Goal: Task Accomplishment & Management: Manage account settings

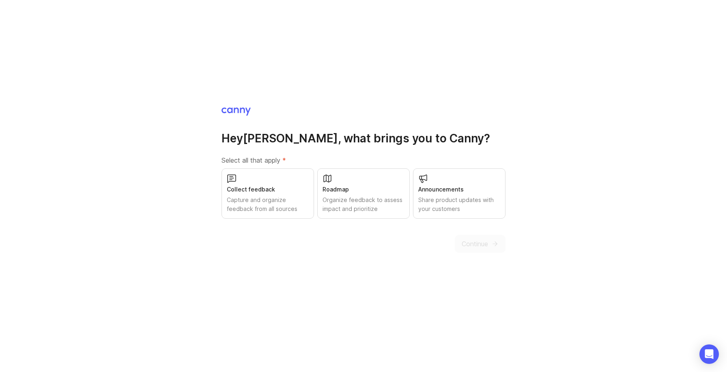
click at [367, 207] on div "Organize feedback to assess impact and prioritize" at bounding box center [363, 204] width 82 height 18
click at [287, 199] on div "Capture and organize feedback from all sources" at bounding box center [268, 204] width 82 height 18
click at [467, 215] on div "Announcements Share product updates with your customers" at bounding box center [459, 193] width 92 height 50
click at [489, 253] on div "Hey [PERSON_NAME] , what brings you to [GEOGRAPHIC_DATA]? Select all that apply…" at bounding box center [363, 186] width 727 height 372
click at [493, 245] on icon "submit" at bounding box center [494, 243] width 7 height 7
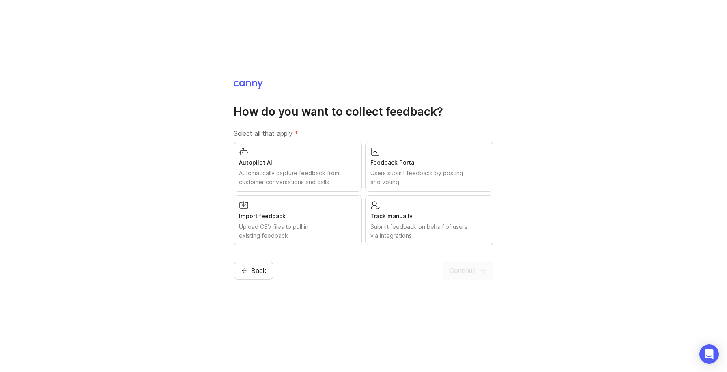
click at [400, 223] on div "Submit feedback on behalf of users via integrations" at bounding box center [429, 231] width 118 height 18
click at [336, 170] on div "Automatically capture feedback from customer conversations and calls" at bounding box center [298, 178] width 118 height 18
click at [389, 173] on div "Users submit feedback by posting and voting" at bounding box center [429, 178] width 118 height 18
click at [474, 267] on span "Continue" at bounding box center [462, 271] width 26 height 10
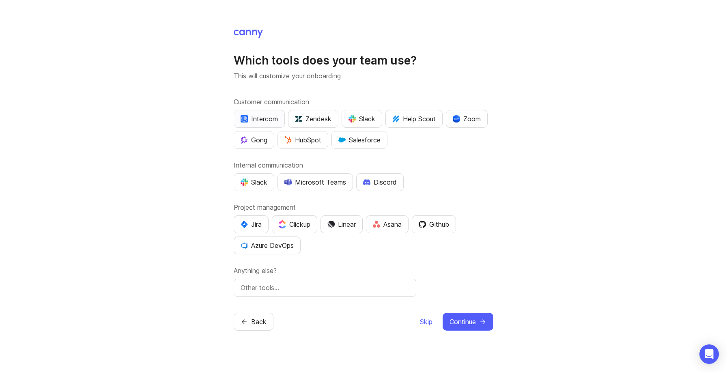
click at [266, 116] on div "Intercom" at bounding box center [258, 119] width 37 height 10
click at [257, 178] on div "Slack" at bounding box center [253, 182] width 27 height 10
click at [248, 220] on div "Jira" at bounding box center [250, 224] width 21 height 10
click at [301, 139] on div "HubSpot" at bounding box center [302, 140] width 37 height 10
click at [299, 139] on div "HubSpot" at bounding box center [302, 140] width 37 height 10
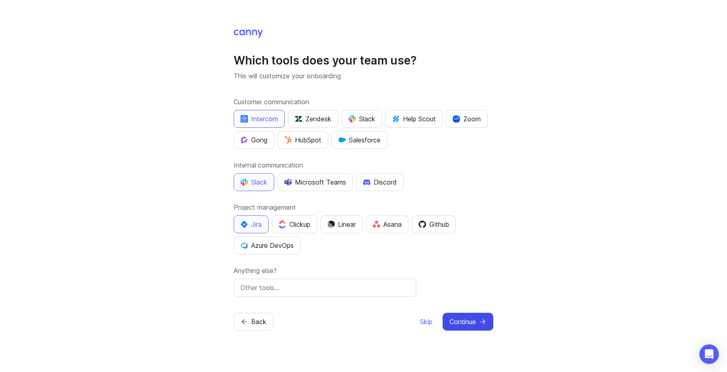
click at [479, 322] on icon "submit" at bounding box center [482, 321] width 7 height 7
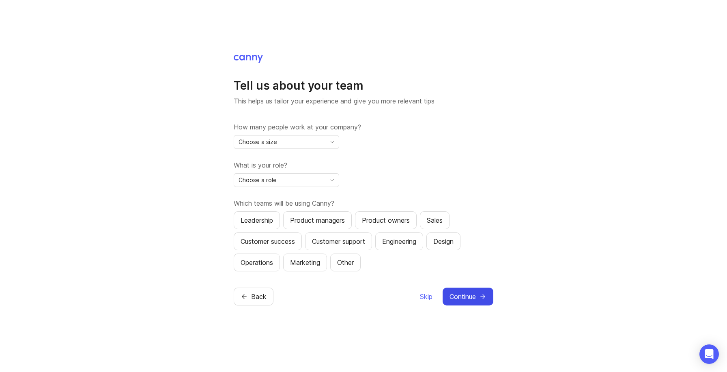
click at [317, 142] on div "Choose a size" at bounding box center [280, 141] width 92 height 13
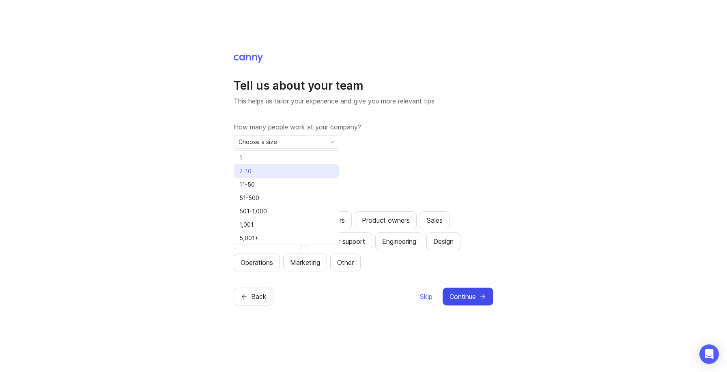
click at [295, 169] on li "2-10" at bounding box center [286, 170] width 105 height 13
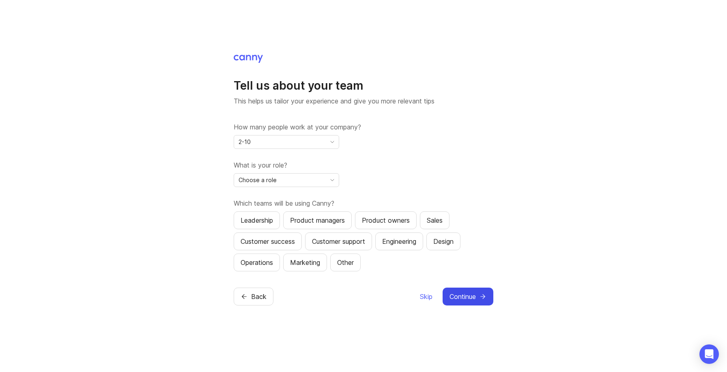
click at [275, 182] on span "Choose a role" at bounding box center [257, 180] width 38 height 9
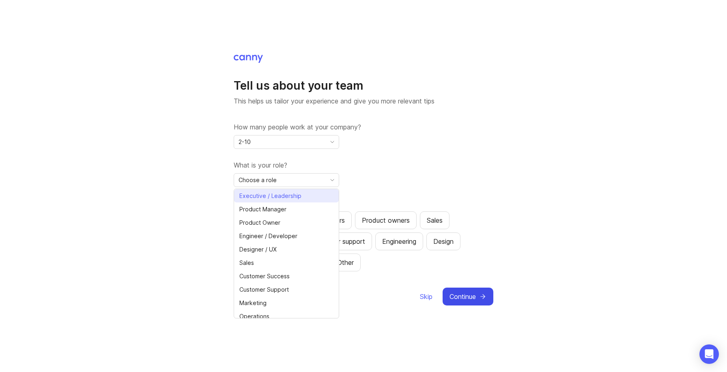
click at [287, 193] on span "Executive / Leadership" at bounding box center [270, 195] width 62 height 9
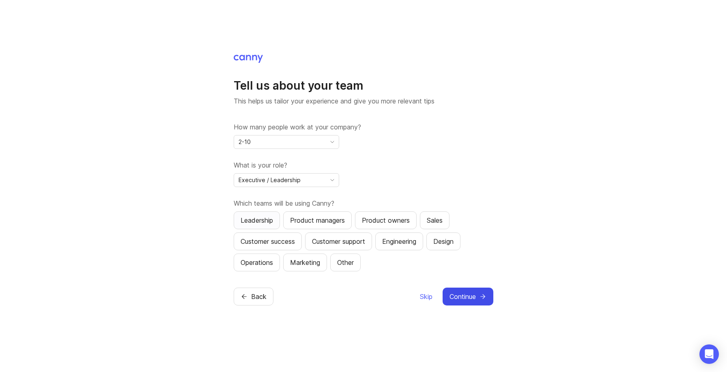
click at [268, 220] on div "Leadership" at bounding box center [256, 220] width 32 height 10
click at [332, 222] on div "Product managers" at bounding box center [317, 220] width 55 height 10
click at [405, 227] on button "Product owners" at bounding box center [386, 220] width 62 height 18
click at [458, 293] on span "Continue" at bounding box center [462, 297] width 26 height 10
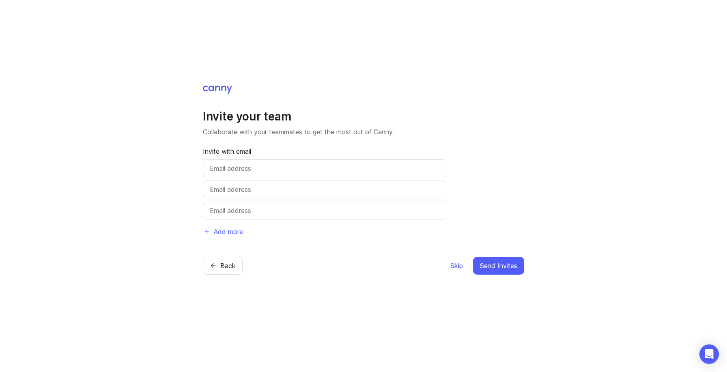
click at [455, 265] on span "Skip" at bounding box center [456, 266] width 13 height 10
click at [455, 264] on span "Skip" at bounding box center [456, 266] width 13 height 10
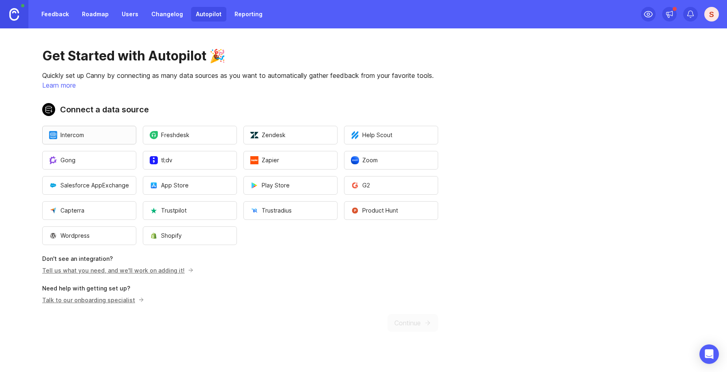
click at [90, 136] on button "Intercom" at bounding box center [89, 135] width 94 height 19
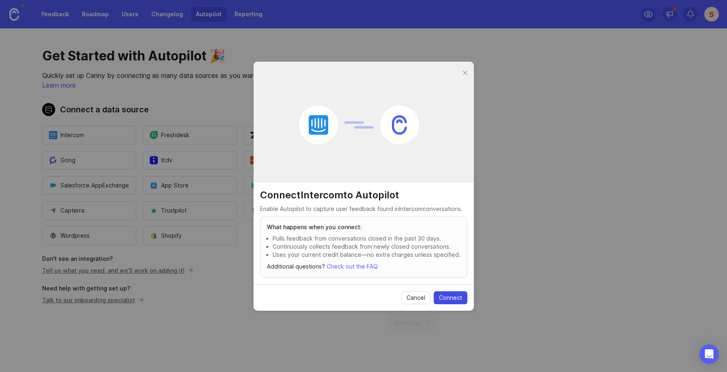
click at [444, 296] on span "Connect" at bounding box center [450, 298] width 23 height 8
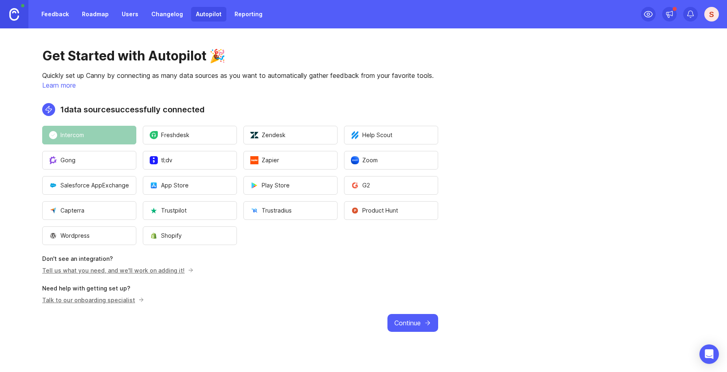
click at [407, 326] on span "Continue" at bounding box center [407, 323] width 26 height 10
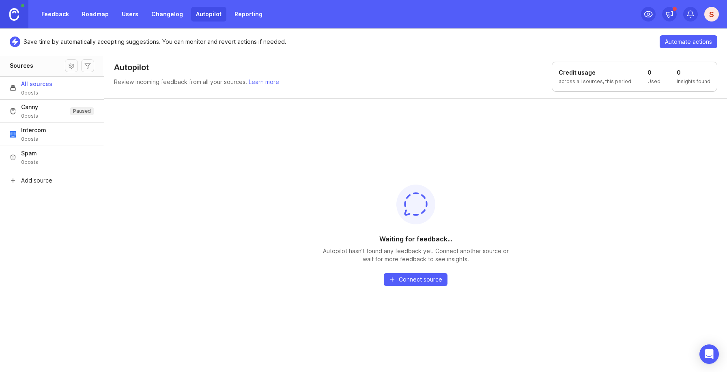
click at [35, 130] on span "Intercom" at bounding box center [33, 130] width 25 height 8
click at [65, 15] on link "Feedback" at bounding box center [54, 14] width 37 height 15
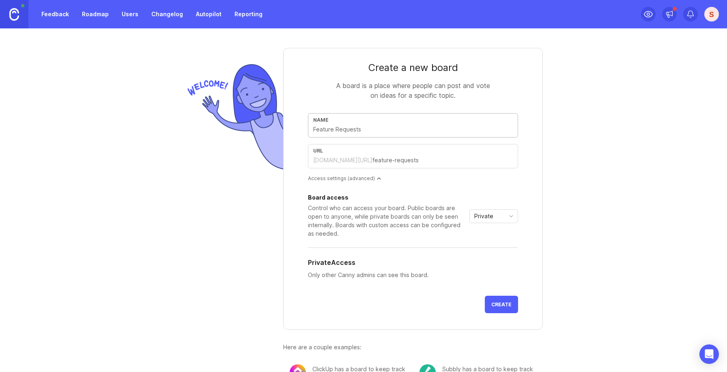
click at [190, 93] on img at bounding box center [233, 117] width 99 height 112
click at [96, 13] on link "Roadmap" at bounding box center [95, 14] width 36 height 15
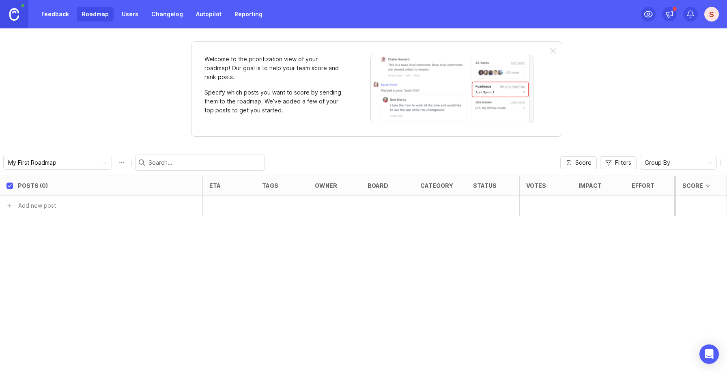
click at [123, 11] on link "Users" at bounding box center [130, 14] width 26 height 15
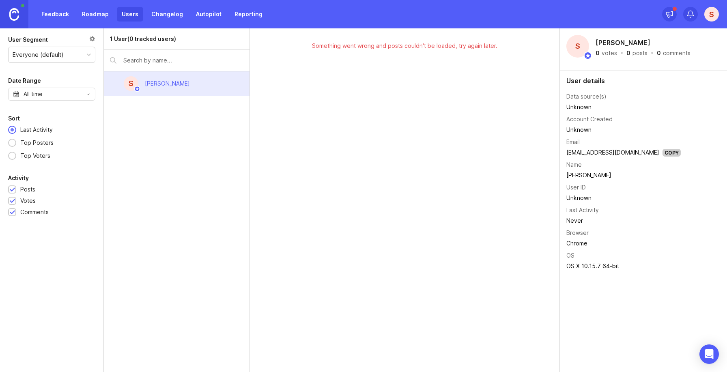
click at [184, 87] on div "S Sarah Kroll" at bounding box center [177, 83] width 146 height 25
click at [167, 18] on link "Changelog" at bounding box center [166, 14] width 41 height 15
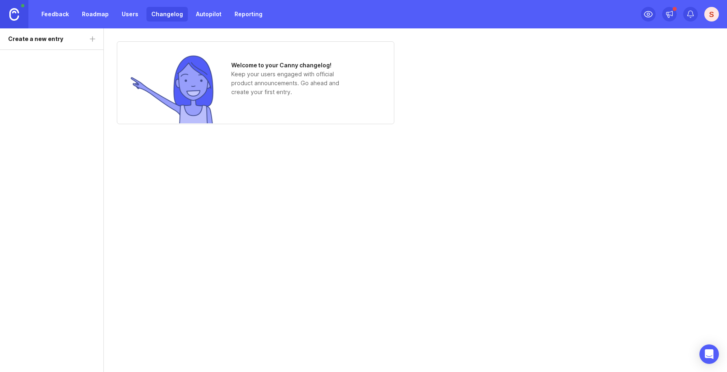
click at [205, 14] on link "Autopilot" at bounding box center [208, 14] width 35 height 15
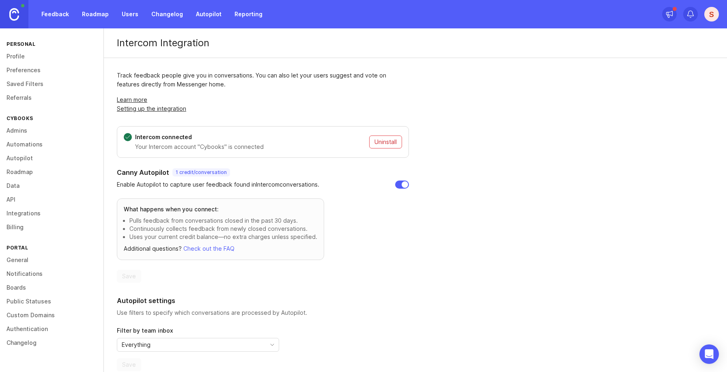
click at [62, 15] on link "Feedback" at bounding box center [54, 14] width 37 height 15
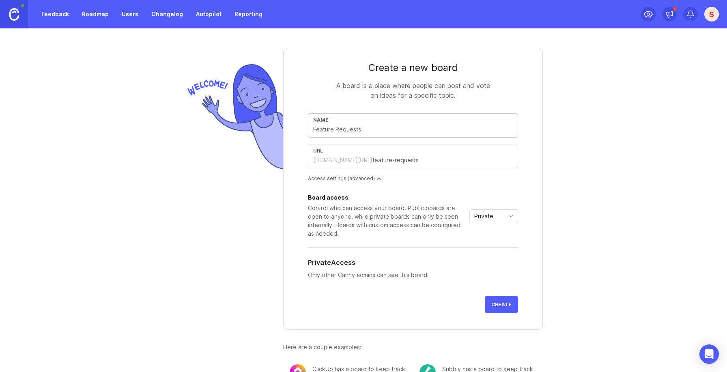
click at [187, 82] on img at bounding box center [233, 117] width 99 height 112
click at [210, 11] on link "Autopilot" at bounding box center [208, 14] width 35 height 15
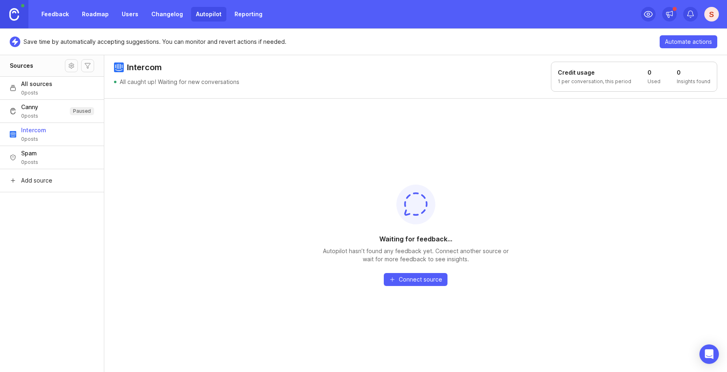
click at [41, 119] on button "Canny 0 posts Paused" at bounding box center [52, 110] width 104 height 23
click at [60, 140] on button "Intercom 0 posts" at bounding box center [52, 133] width 104 height 23
click at [241, 17] on link "Reporting" at bounding box center [249, 14] width 38 height 15
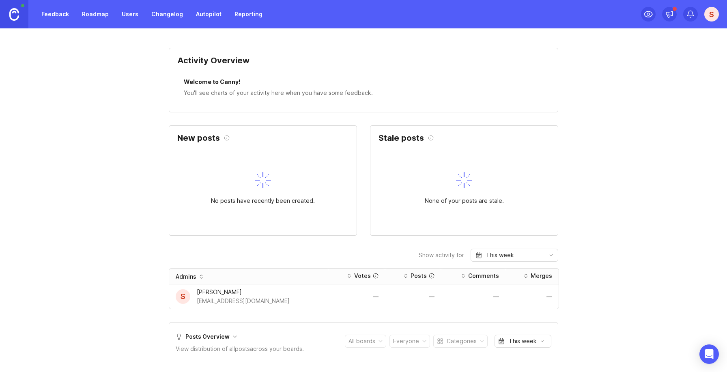
click at [175, 11] on link "Changelog" at bounding box center [166, 14] width 41 height 15
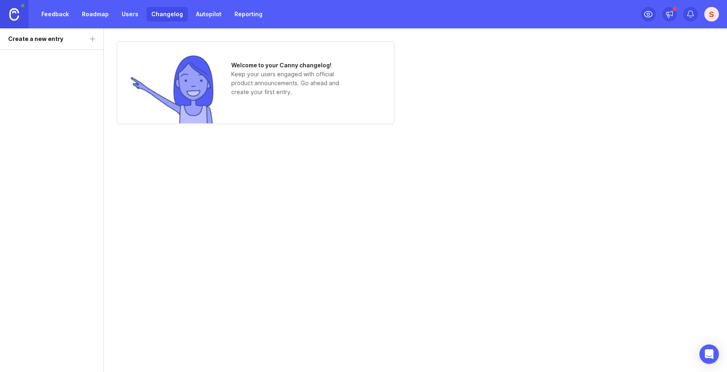
click at [133, 12] on link "Users" at bounding box center [130, 14] width 26 height 15
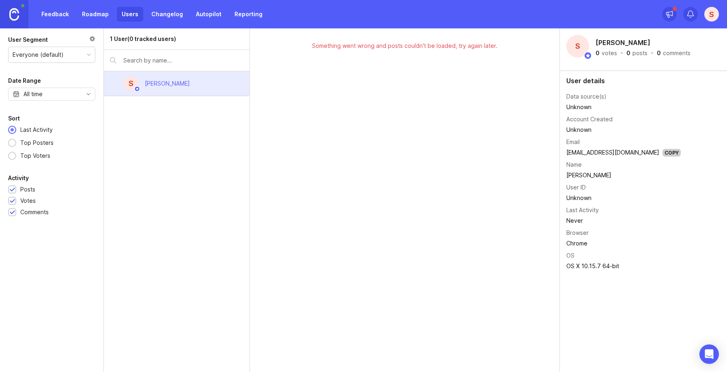
click at [94, 13] on link "Roadmap" at bounding box center [95, 14] width 36 height 15
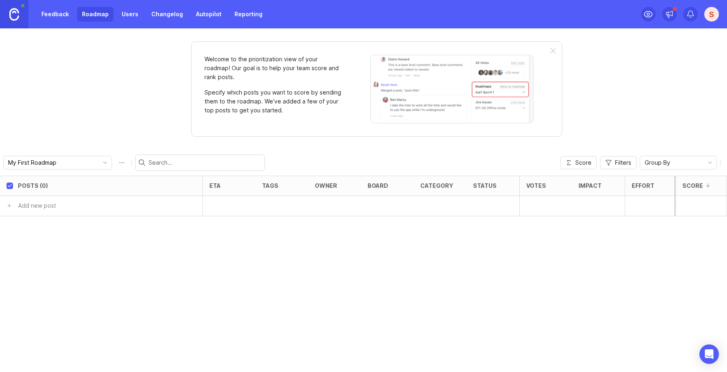
click at [28, 185] on div "Posts (0)" at bounding box center [33, 185] width 30 height 6
click at [192, 117] on div "Welcome to the prioritization view of your roadmap! Our goal is to help your te…" at bounding box center [376, 88] width 371 height 95
click at [54, 13] on link "Feedback" at bounding box center [54, 14] width 37 height 15
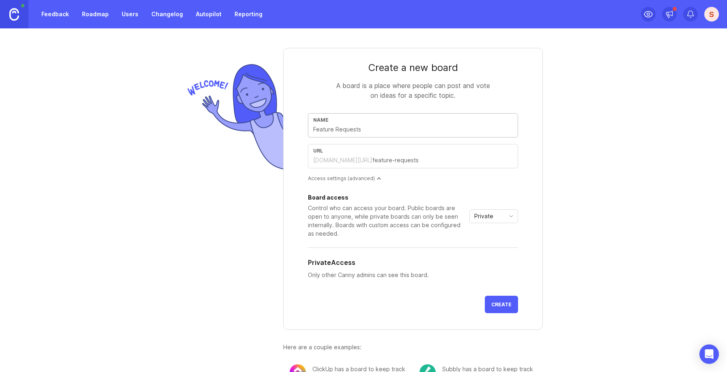
click at [160, 103] on div "Create a new board A board is a place where people can post and vote on ideas f…" at bounding box center [363, 199] width 727 height 343
click at [367, 175] on div "Access settings (advanced)" at bounding box center [413, 178] width 210 height 7
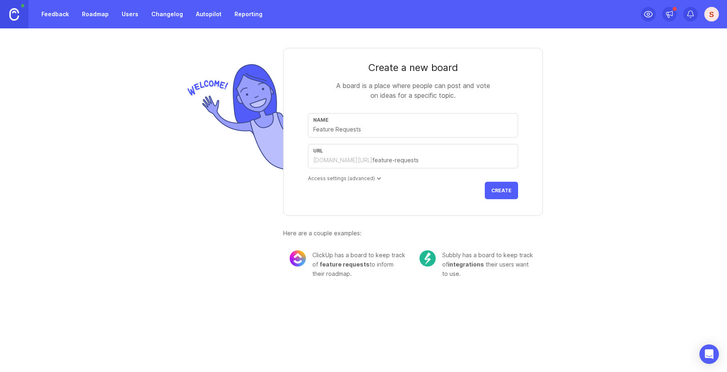
click at [367, 175] on div "Access settings (advanced)" at bounding box center [413, 178] width 210 height 7
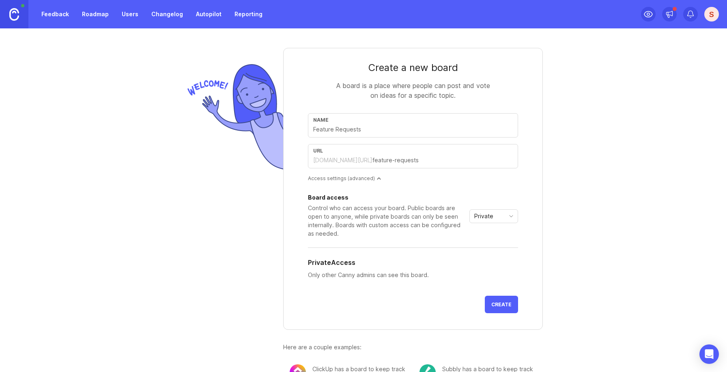
click at [483, 221] on div "Private" at bounding box center [487, 216] width 35 height 13
click at [495, 243] on li "Public" at bounding box center [494, 244] width 48 height 13
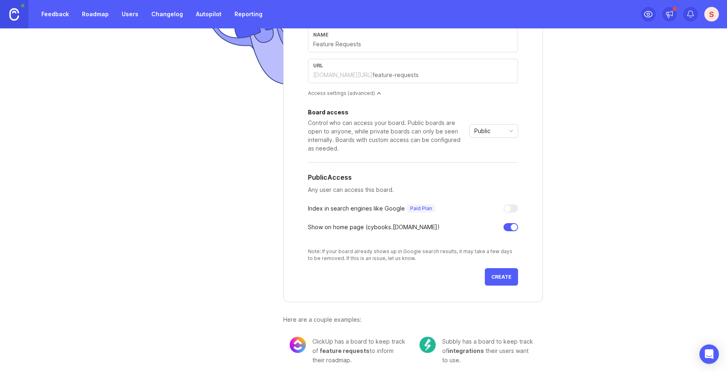
scroll to position [86, 0]
click at [484, 134] on span "Public" at bounding box center [482, 130] width 16 height 9
click at [500, 174] on li "Custom" at bounding box center [494, 172] width 48 height 13
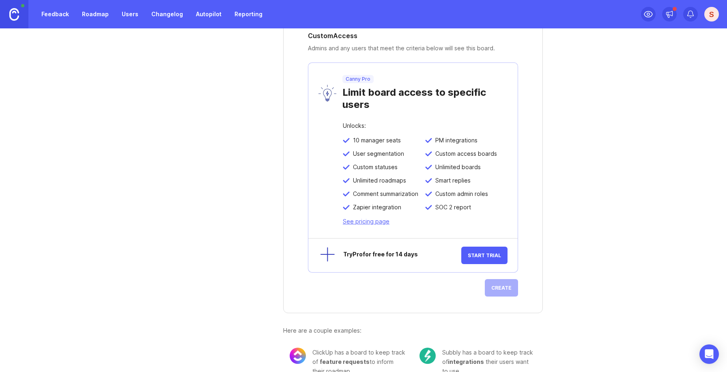
scroll to position [143, 0]
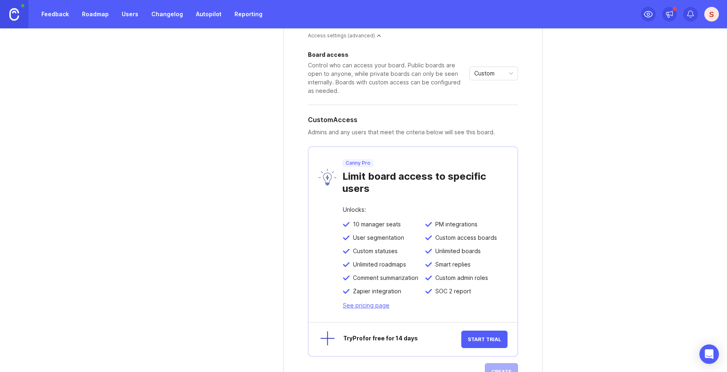
click at [493, 69] on span "Custom" at bounding box center [484, 73] width 20 height 9
click at [493, 103] on span "Public" at bounding box center [484, 102] width 19 height 9
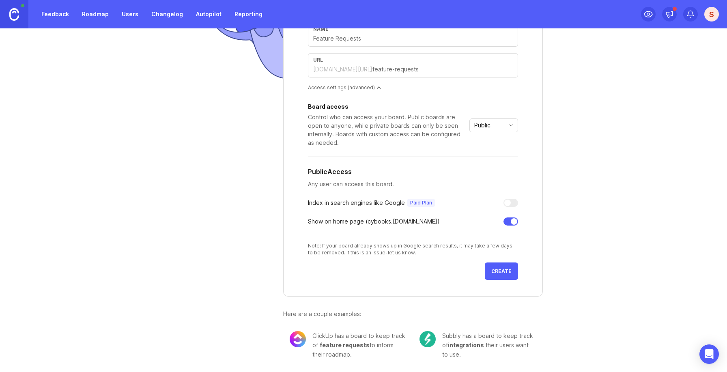
scroll to position [90, 0]
click at [503, 272] on span "Create" at bounding box center [501, 271] width 20 height 6
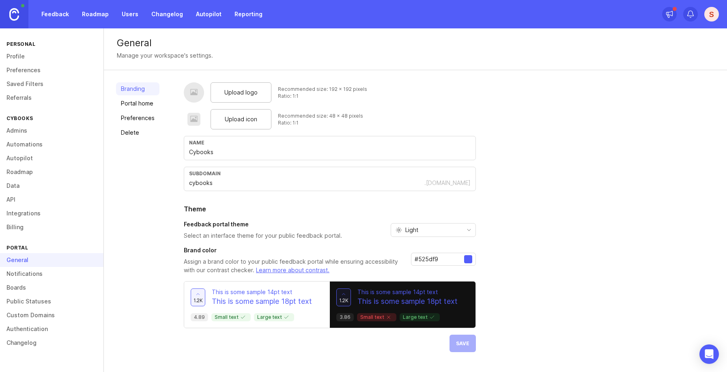
click at [139, 100] on link "Portal home" at bounding box center [137, 103] width 43 height 13
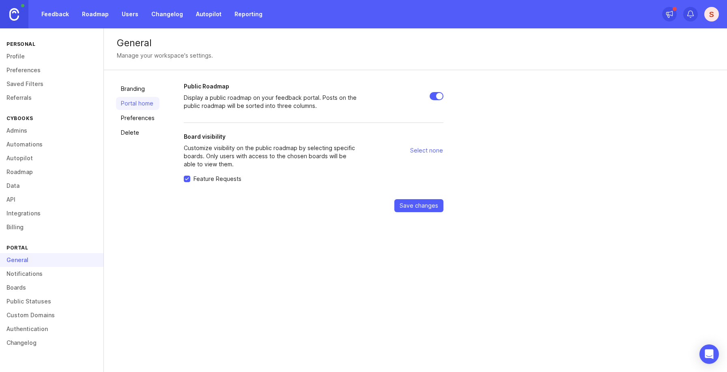
click at [140, 119] on link "Preferences" at bounding box center [137, 118] width 43 height 13
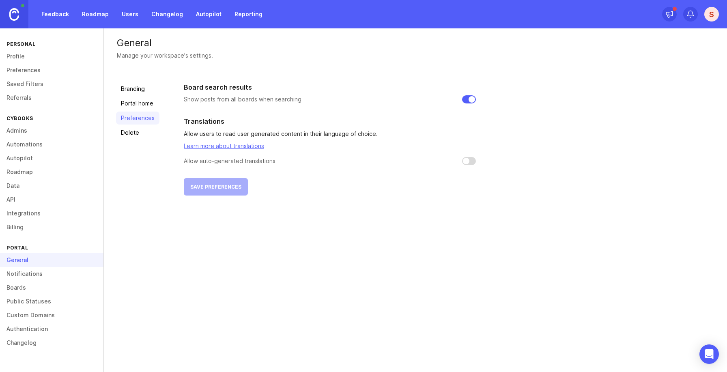
click at [136, 133] on link "Delete" at bounding box center [137, 132] width 43 height 13
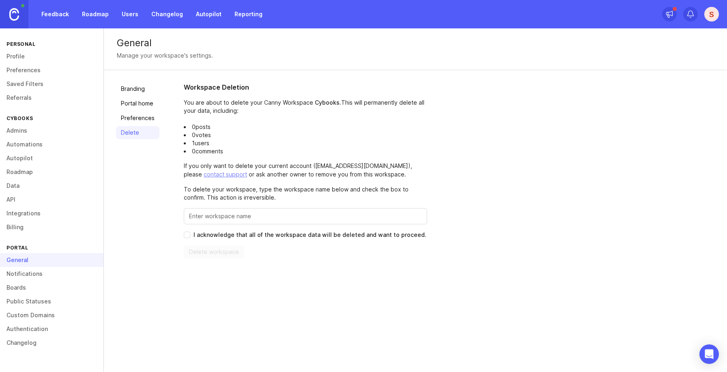
click at [94, 12] on link "Roadmap" at bounding box center [95, 14] width 36 height 15
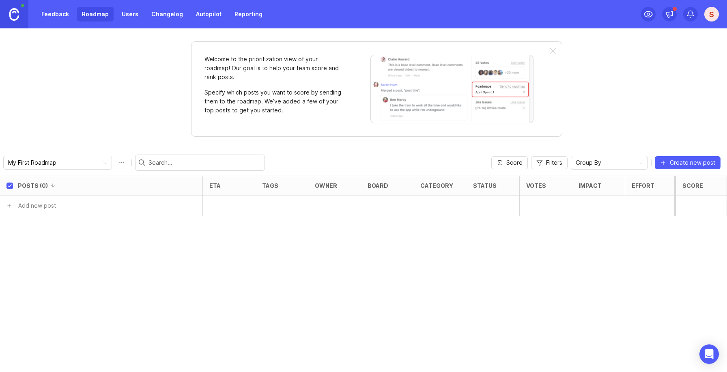
click at [60, 16] on link "Feedback" at bounding box center [54, 14] width 37 height 15
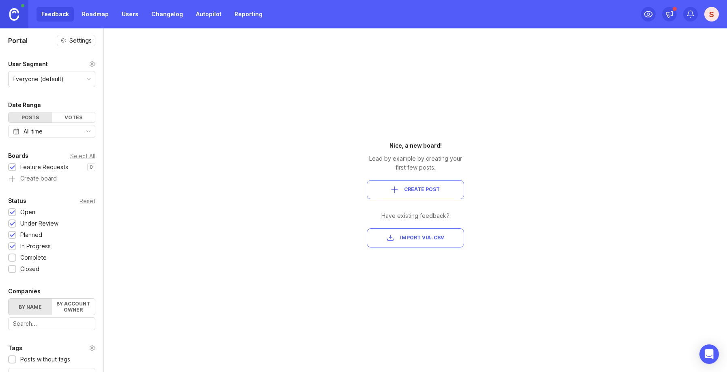
click at [126, 5] on div "Feedback Roadmap Users Changelog Autopilot Reporting" at bounding box center [133, 14] width 267 height 28
click at [130, 13] on link "Users" at bounding box center [130, 14] width 26 height 15
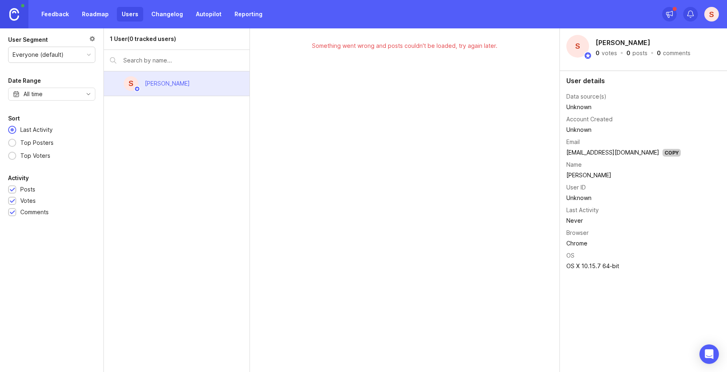
click at [164, 11] on link "Changelog" at bounding box center [166, 14] width 41 height 15
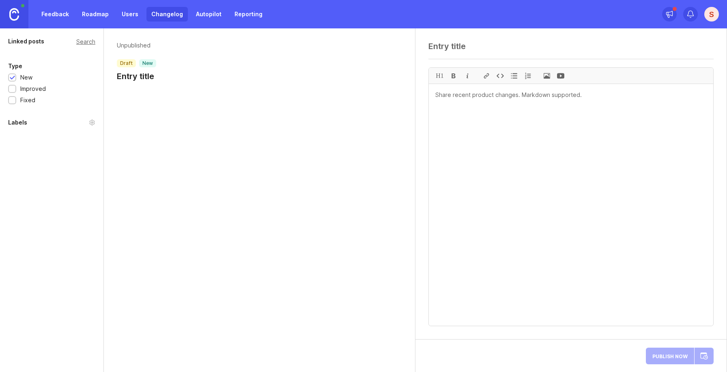
click at [52, 13] on link "Feedback" at bounding box center [54, 14] width 37 height 15
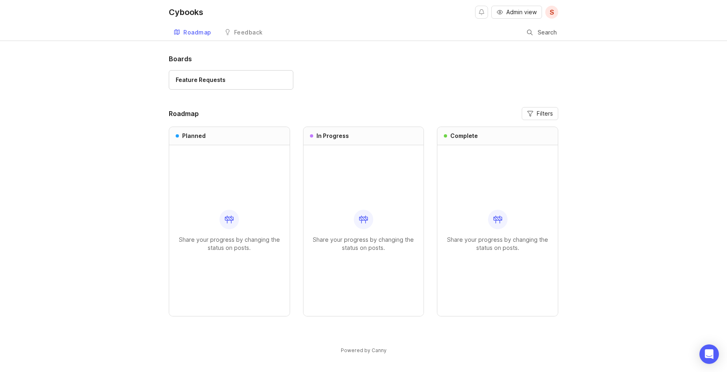
click at [238, 32] on div "Feedback" at bounding box center [248, 33] width 29 height 6
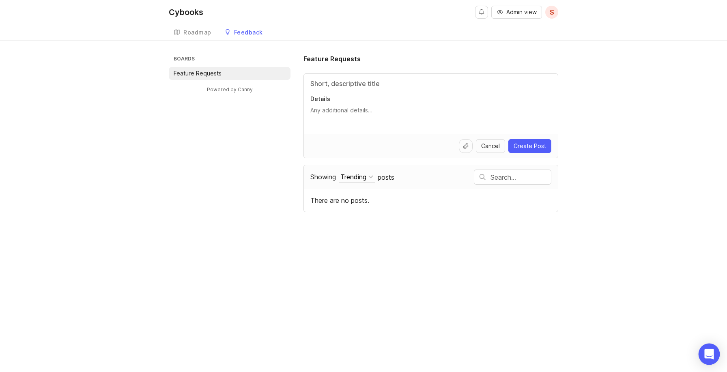
click at [710, 354] on icon "Open Intercom Messenger" at bounding box center [708, 354] width 9 height 11
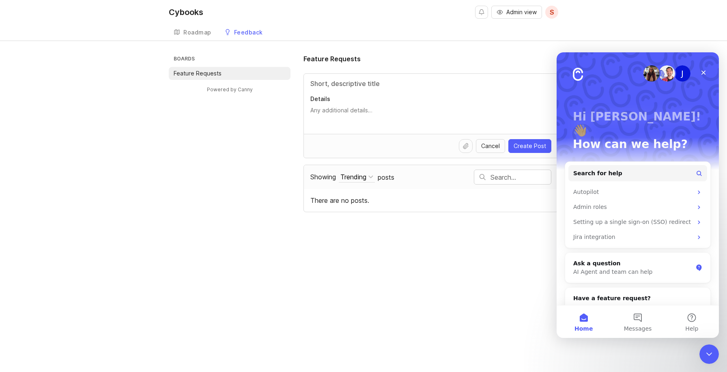
click at [711, 354] on icon "Close Intercom Messenger" at bounding box center [709, 354] width 10 height 10
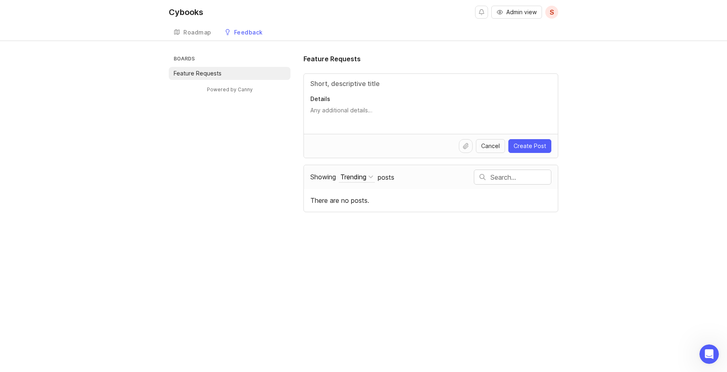
click at [199, 25] on link "Roadmap" at bounding box center [192, 32] width 47 height 17
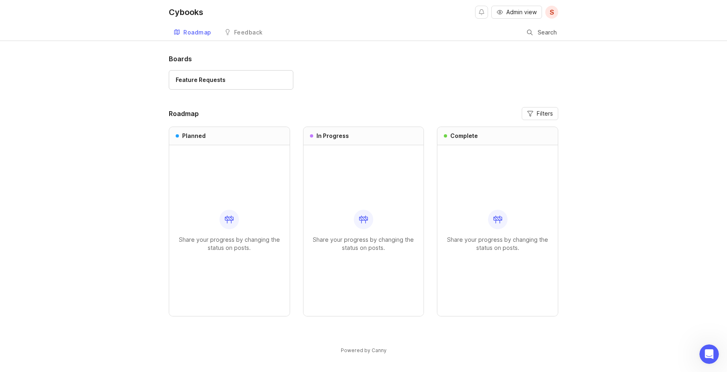
click at [554, 9] on span "S" at bounding box center [551, 12] width 13 height 13
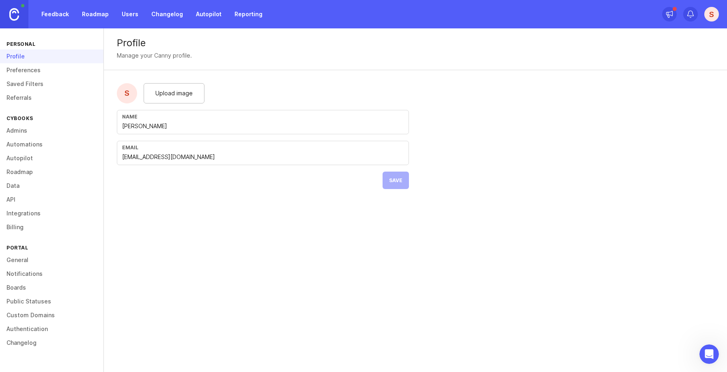
click at [16, 188] on link "Data" at bounding box center [51, 186] width 103 height 14
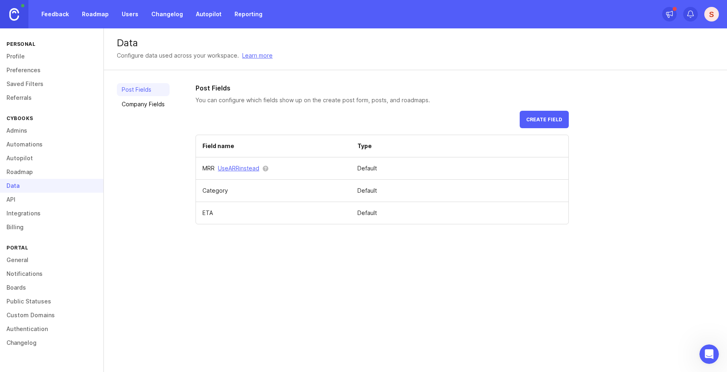
click at [167, 13] on link "Changelog" at bounding box center [166, 14] width 41 height 15
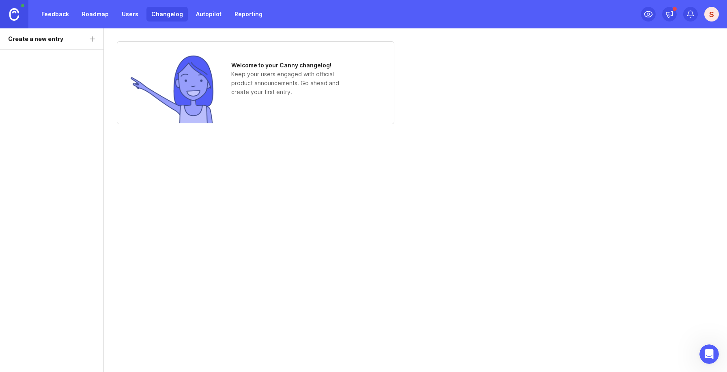
click at [136, 13] on link "Users" at bounding box center [130, 14] width 26 height 15
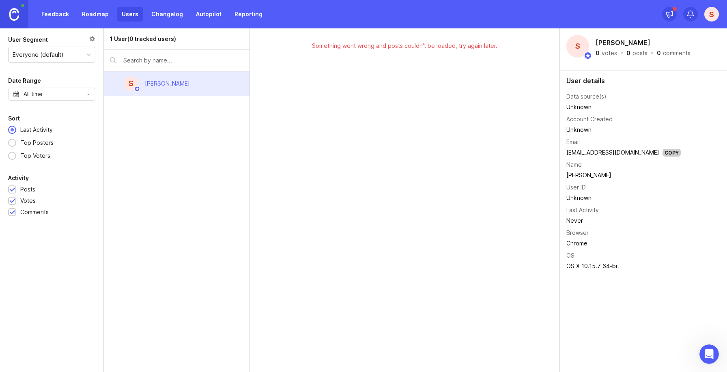
click at [94, 16] on link "Roadmap" at bounding box center [95, 14] width 36 height 15
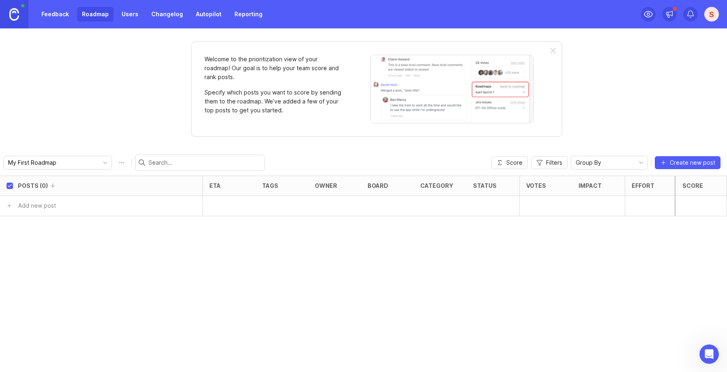
click at [56, 14] on link "Feedback" at bounding box center [54, 14] width 37 height 15
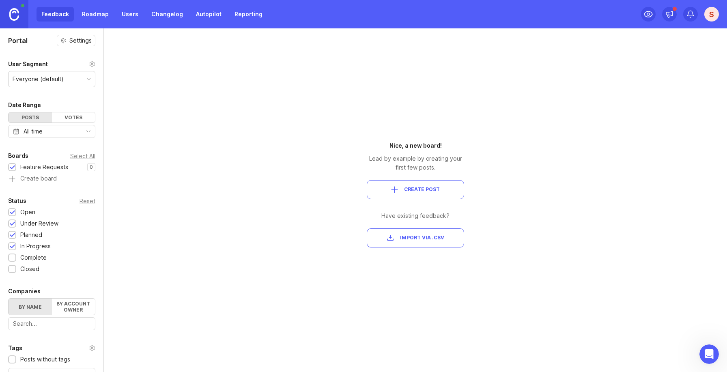
click at [100, 16] on link "Roadmap" at bounding box center [95, 14] width 36 height 15
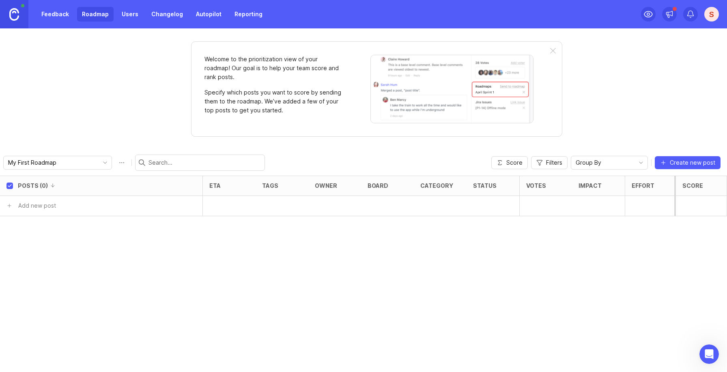
click at [129, 11] on link "Users" at bounding box center [130, 14] width 26 height 15
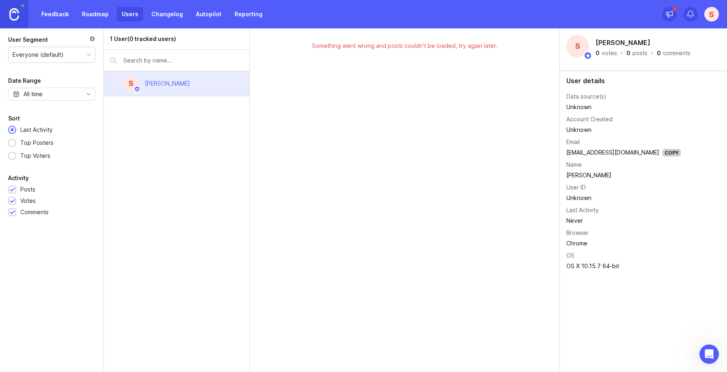
click at [167, 12] on link "Changelog" at bounding box center [166, 14] width 41 height 15
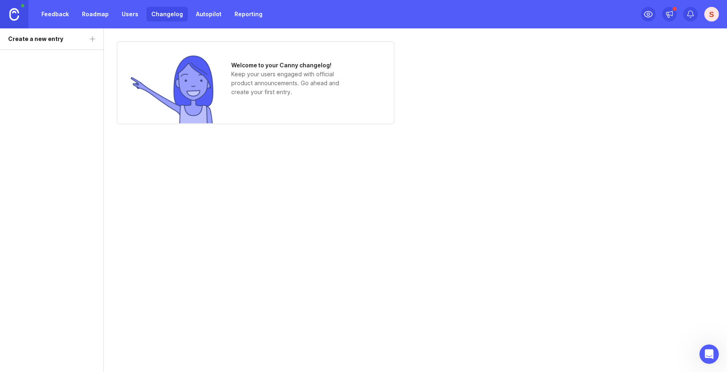
click at [201, 14] on link "Autopilot" at bounding box center [208, 14] width 35 height 15
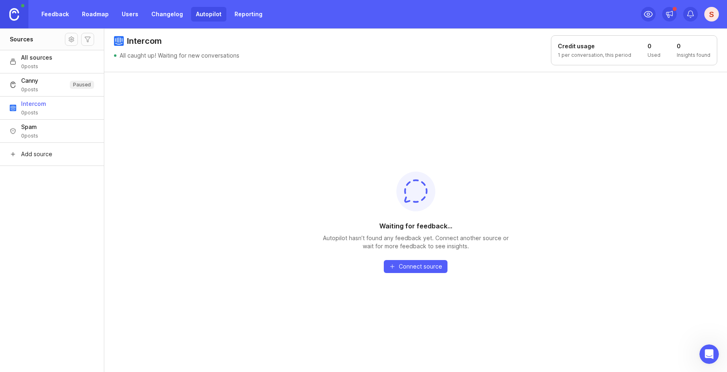
click at [244, 15] on link "Reporting" at bounding box center [249, 14] width 38 height 15
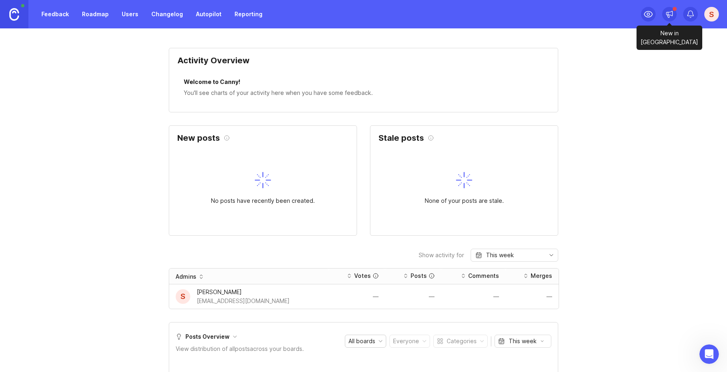
click at [667, 15] on icon at bounding box center [669, 14] width 8 height 8
click at [684, 14] on div at bounding box center [690, 14] width 15 height 15
